Goal: Find specific page/section: Find specific page/section

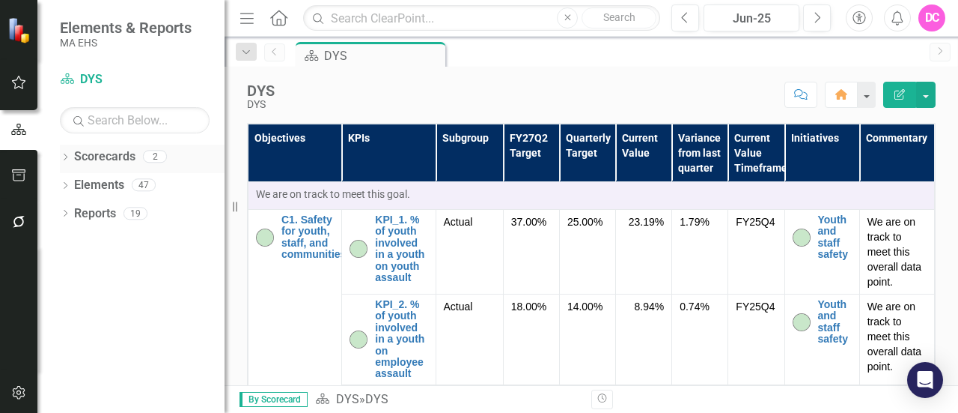
click at [111, 161] on link "Scorecards" at bounding box center [104, 156] width 61 height 17
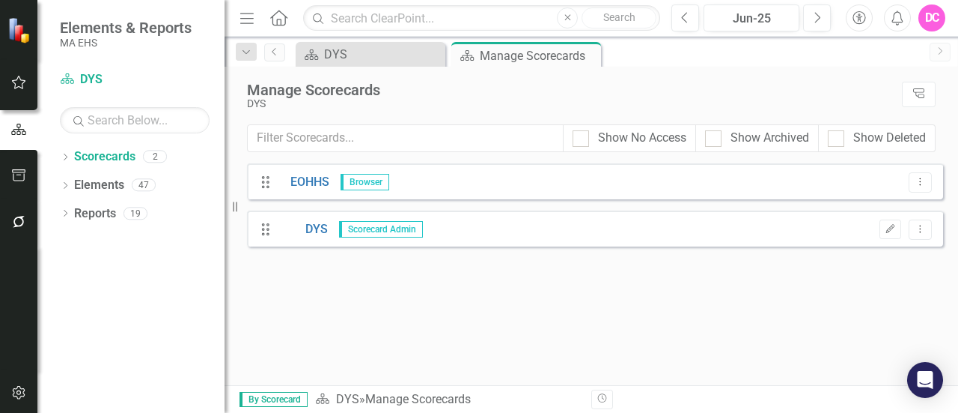
click at [369, 230] on span "Scorecard Admin" at bounding box center [381, 229] width 84 height 16
click at [312, 230] on link "DYS" at bounding box center [303, 229] width 49 height 17
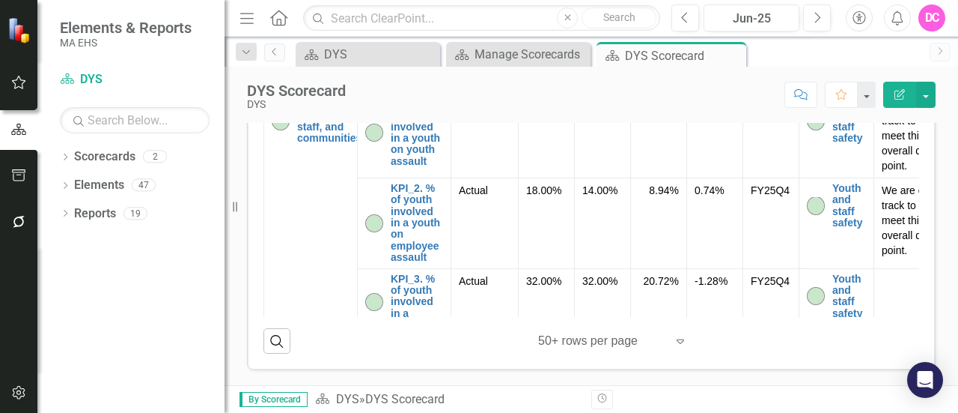
scroll to position [733, 0]
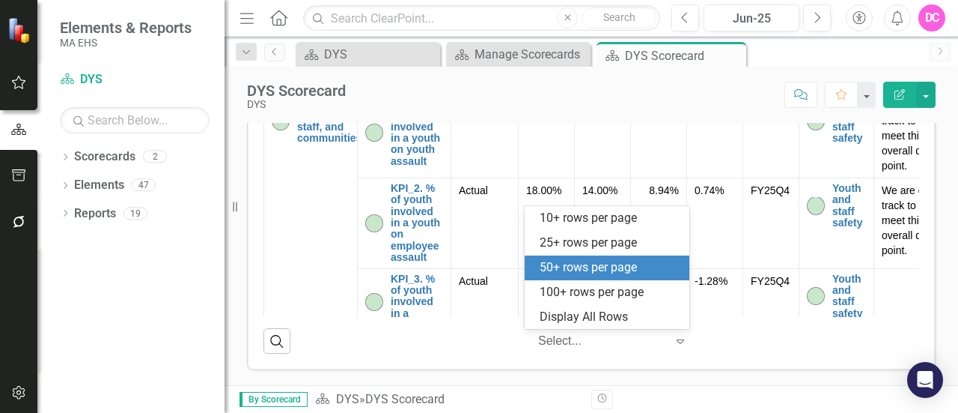
click at [678, 341] on icon "Expand" at bounding box center [680, 341] width 15 height 12
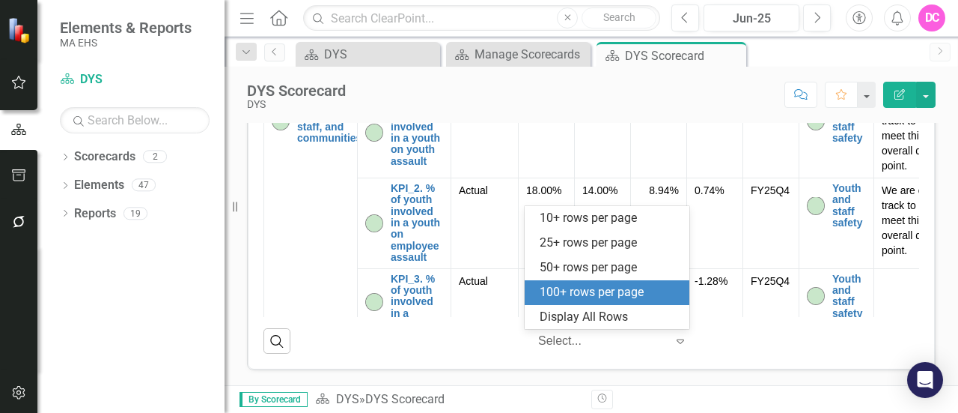
click at [648, 294] on div "100+ rows per page" at bounding box center [610, 292] width 141 height 17
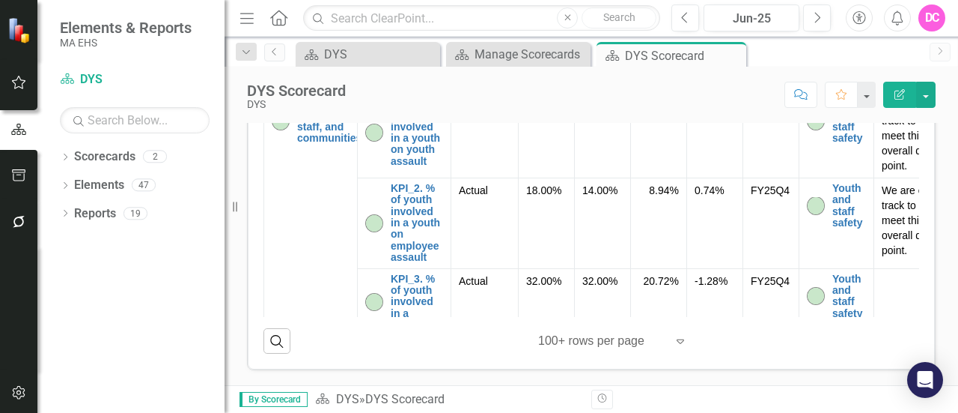
click at [677, 339] on icon "Expand" at bounding box center [680, 341] width 15 height 12
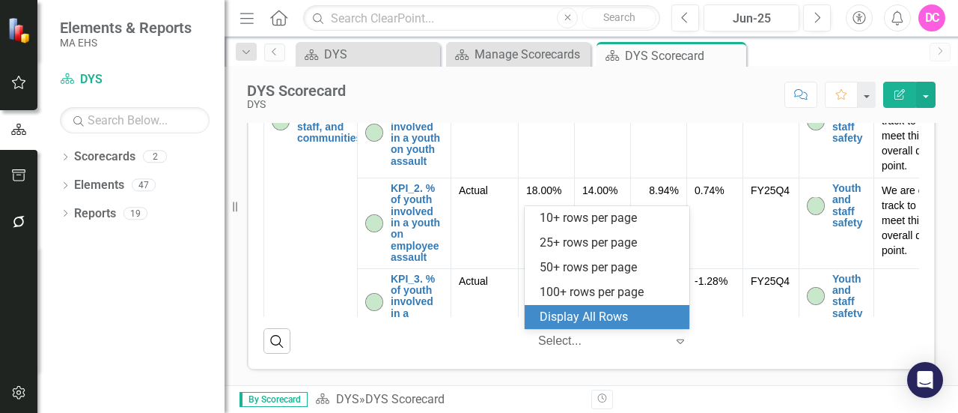
click at [654, 318] on div "Display All Rows" at bounding box center [610, 317] width 141 height 17
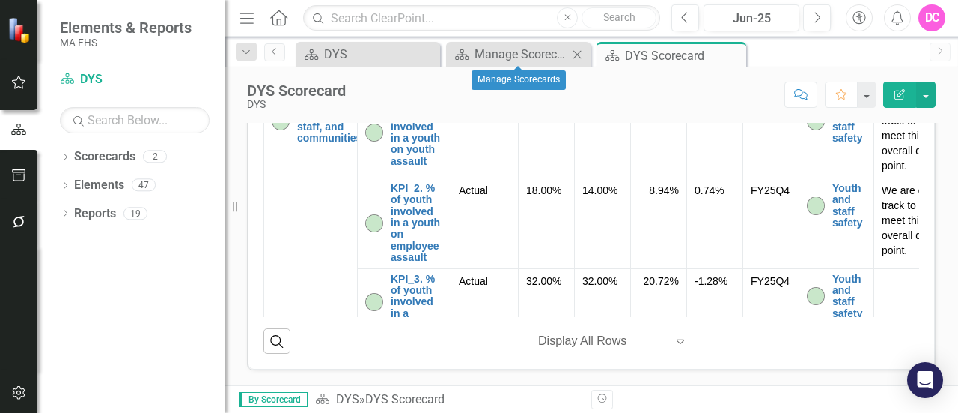
click at [568, 55] on div "Close" at bounding box center [577, 54] width 19 height 19
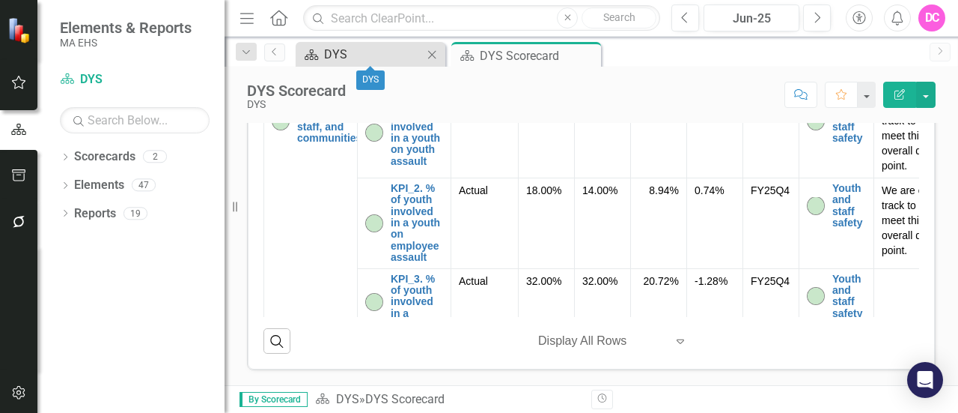
click at [416, 57] on div "DYS" at bounding box center [373, 54] width 99 height 19
